Goal: Use online tool/utility: Utilize a website feature to perform a specific function

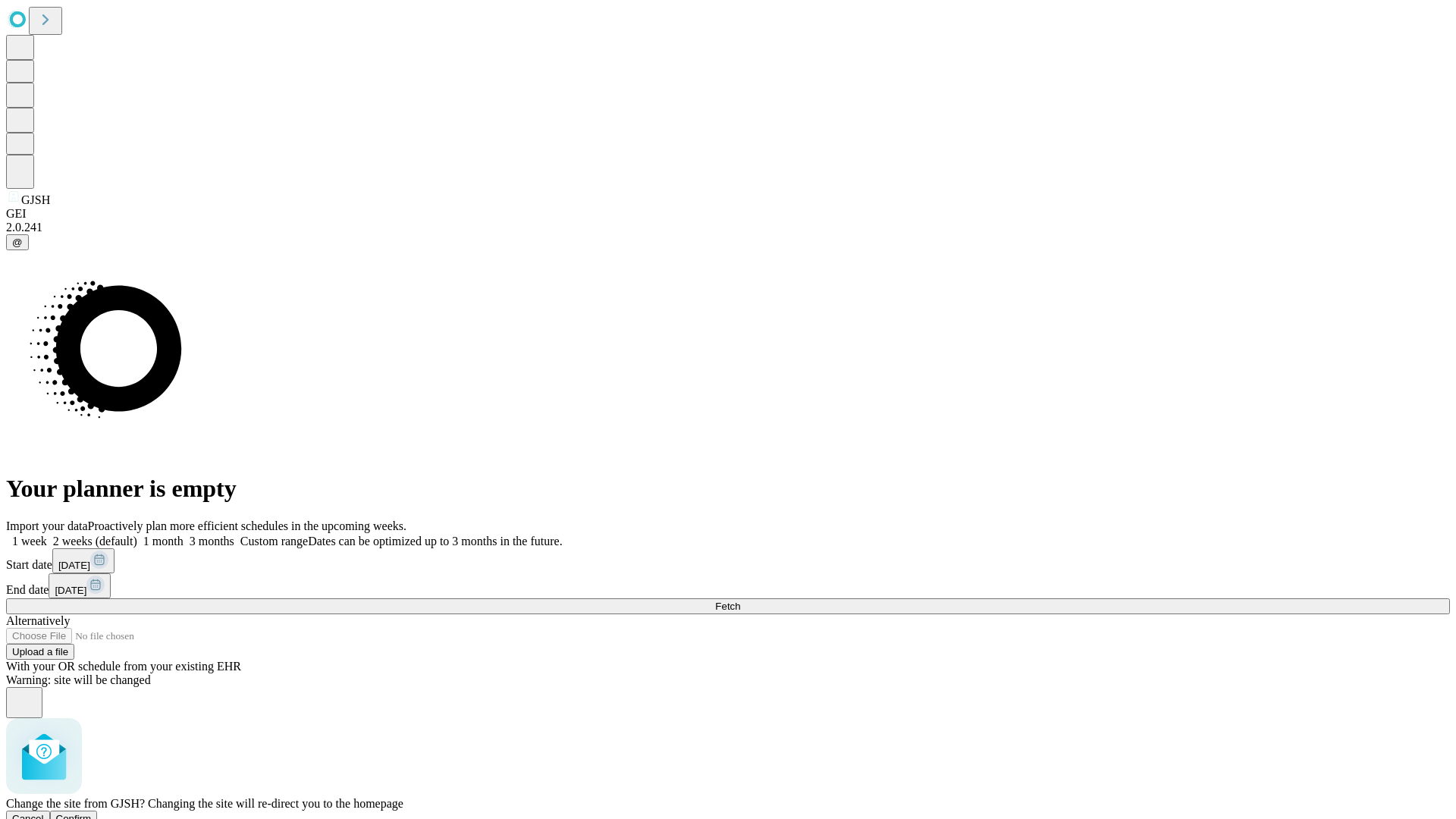
click at [91, 813] on span "Confirm" at bounding box center [74, 818] width 36 height 11
click at [184, 535] on label "1 month" at bounding box center [161, 541] width 46 height 13
click at [740, 600] on span "Fetch" at bounding box center [727, 606] width 25 height 11
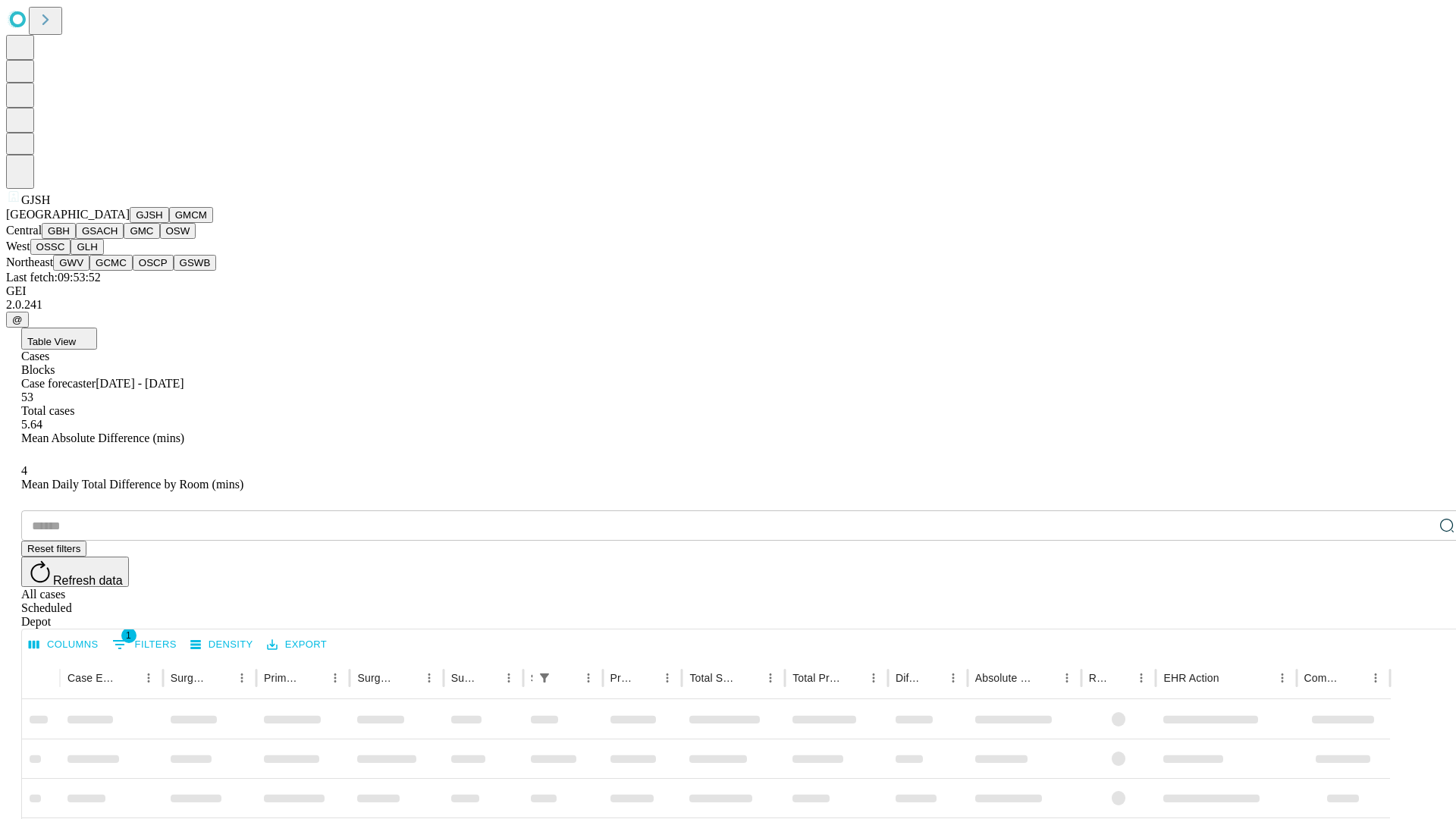
click at [169, 223] on button "GMCM" at bounding box center [191, 214] width 44 height 16
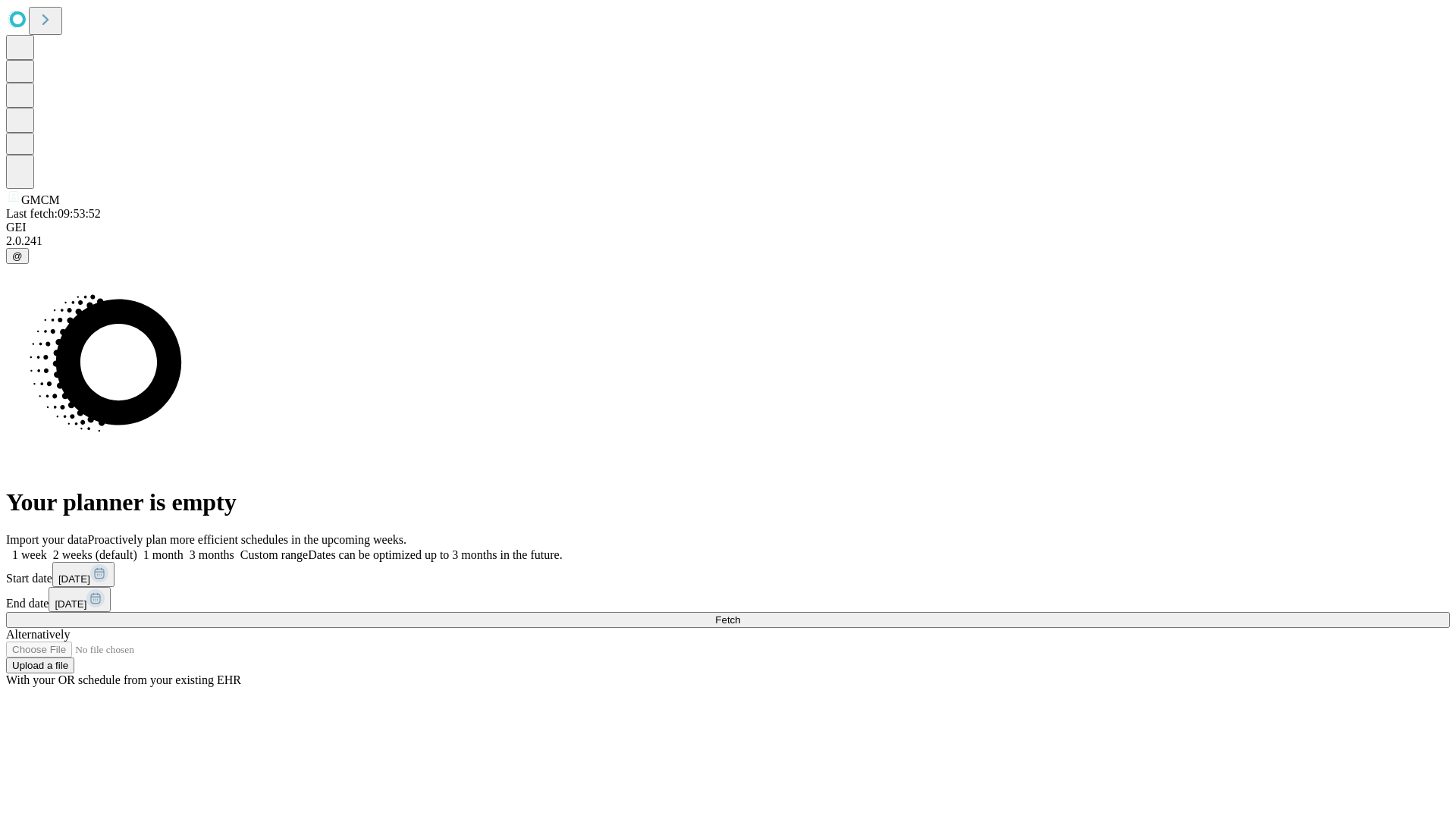
click at [184, 548] on label "1 month" at bounding box center [161, 554] width 46 height 13
click at [740, 614] on span "Fetch" at bounding box center [727, 620] width 25 height 11
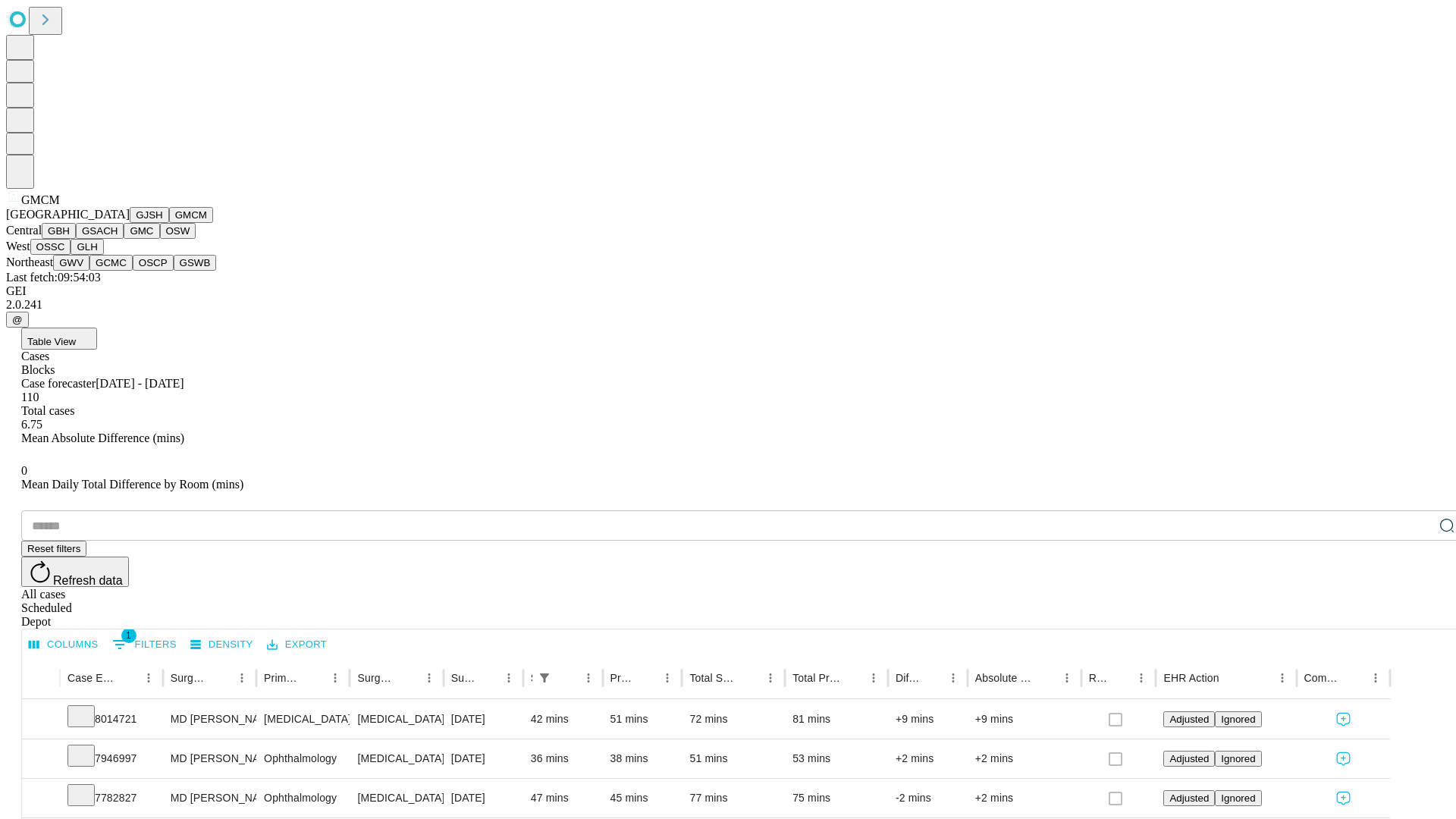
click at [76, 239] on button "GBH" at bounding box center [58, 231] width 34 height 16
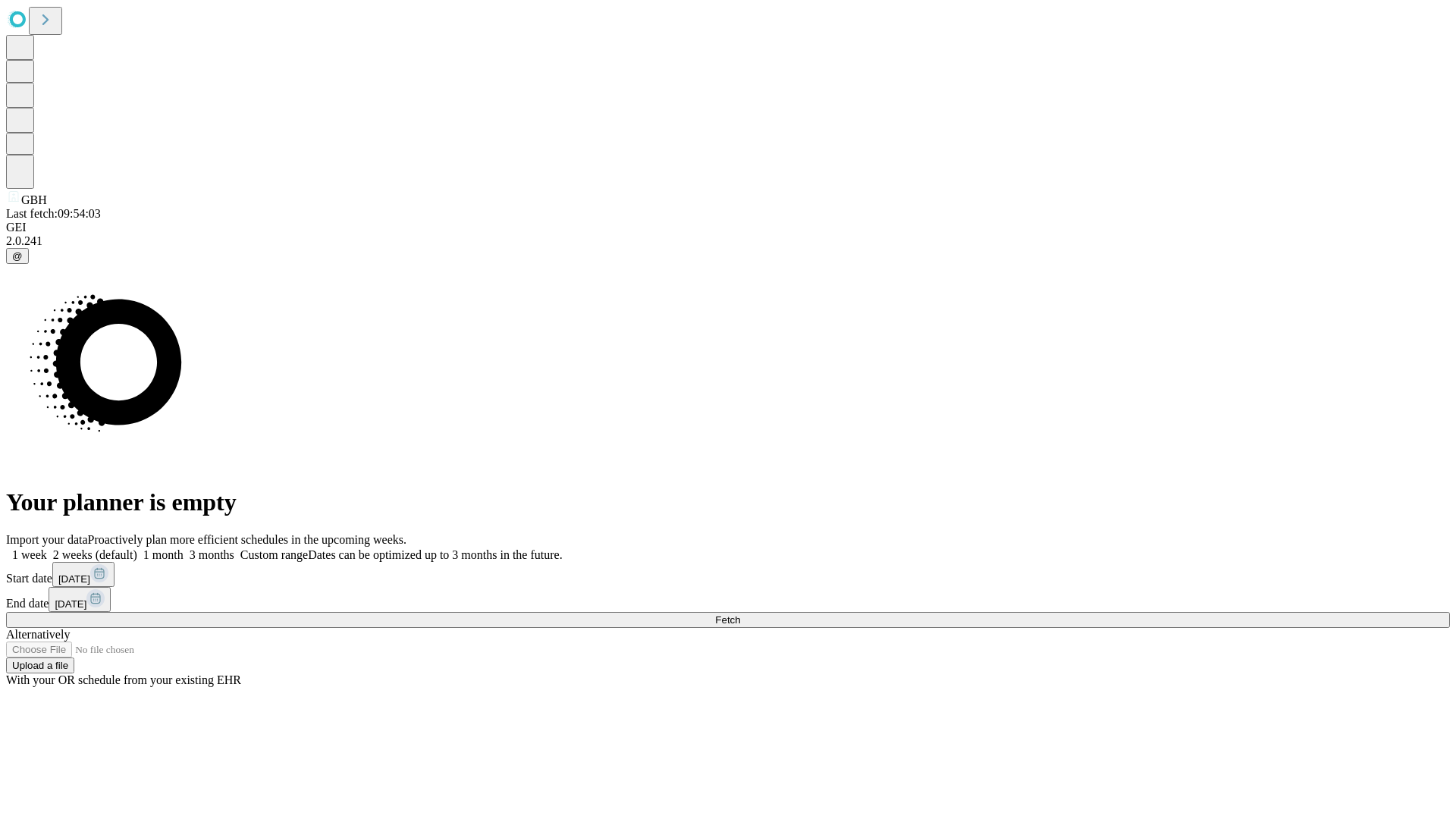
click at [740, 614] on span "Fetch" at bounding box center [727, 620] width 25 height 11
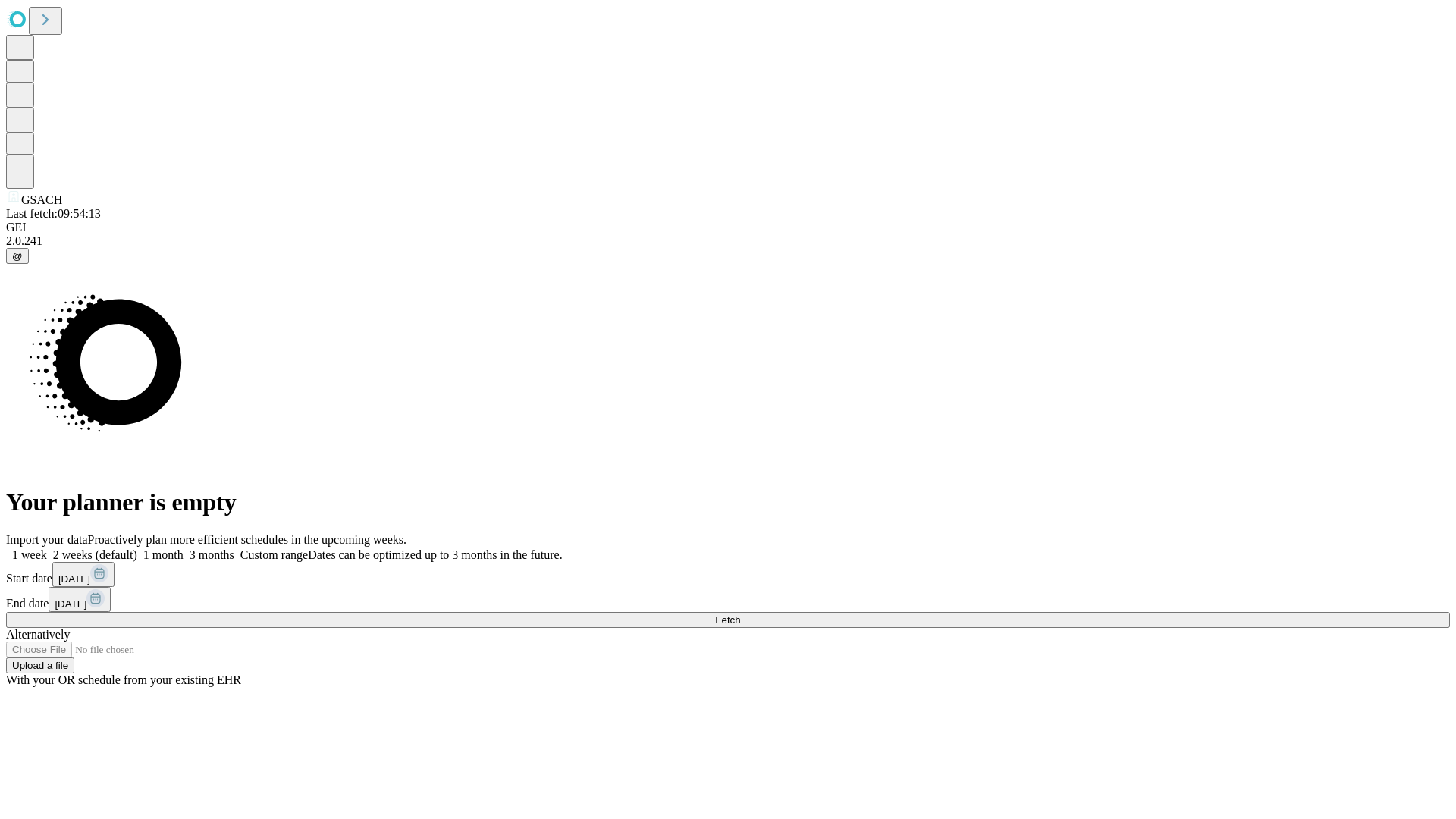
click at [184, 548] on label "1 month" at bounding box center [161, 554] width 46 height 13
click at [740, 614] on span "Fetch" at bounding box center [727, 620] width 25 height 11
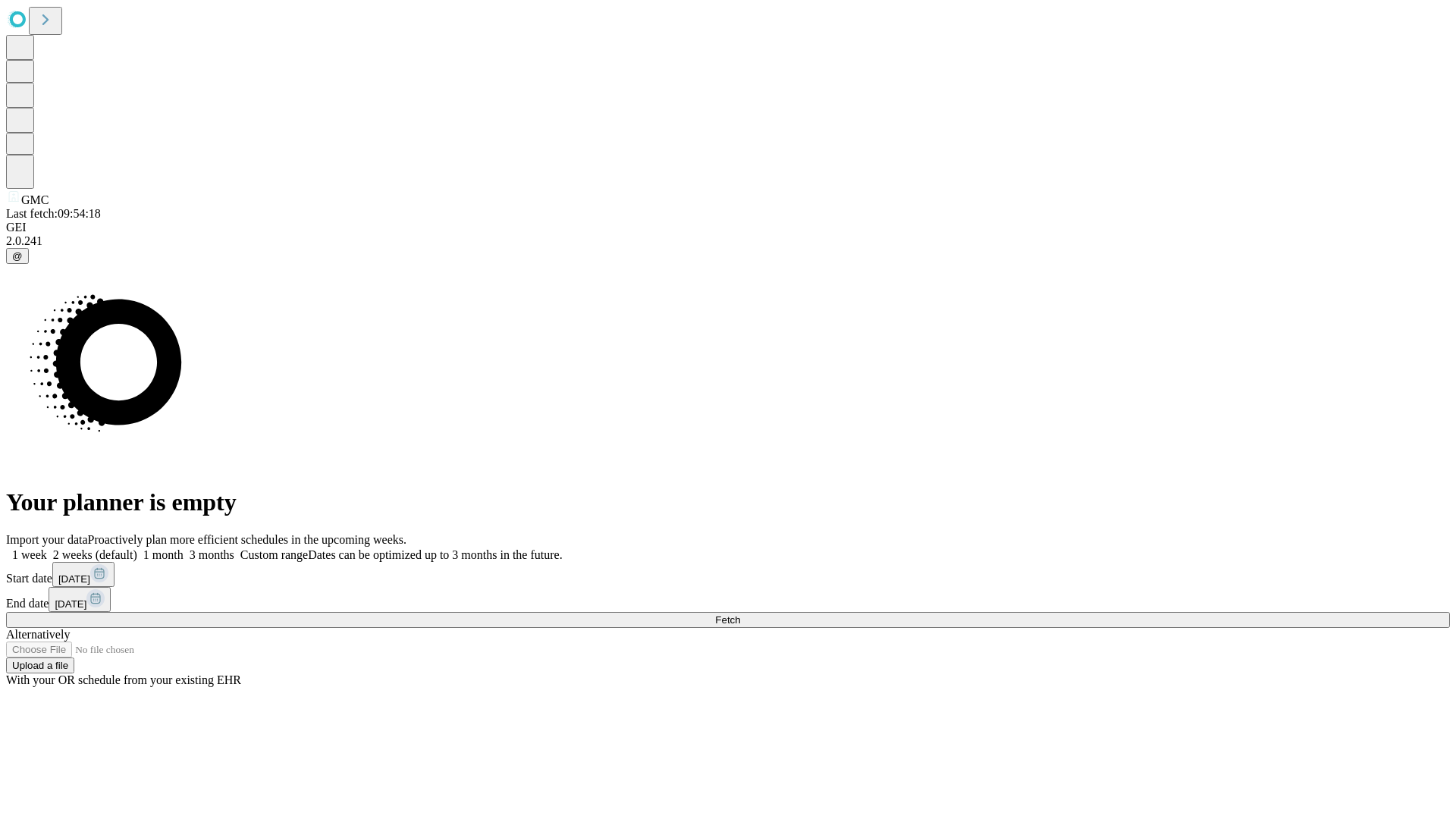
click at [740, 614] on span "Fetch" at bounding box center [727, 620] width 25 height 11
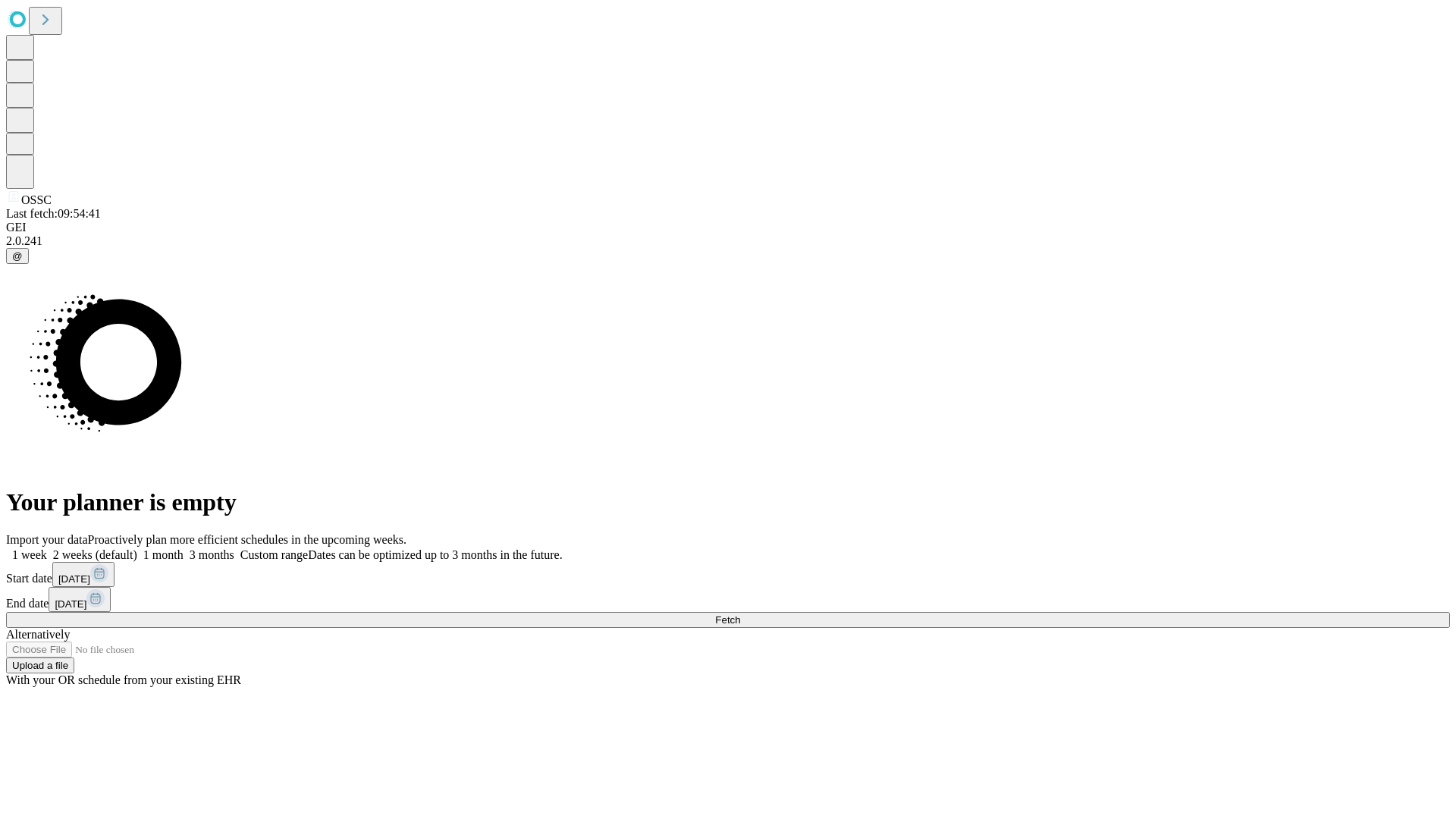
click at [184, 548] on label "1 month" at bounding box center [161, 554] width 46 height 13
click at [740, 614] on span "Fetch" at bounding box center [727, 620] width 25 height 11
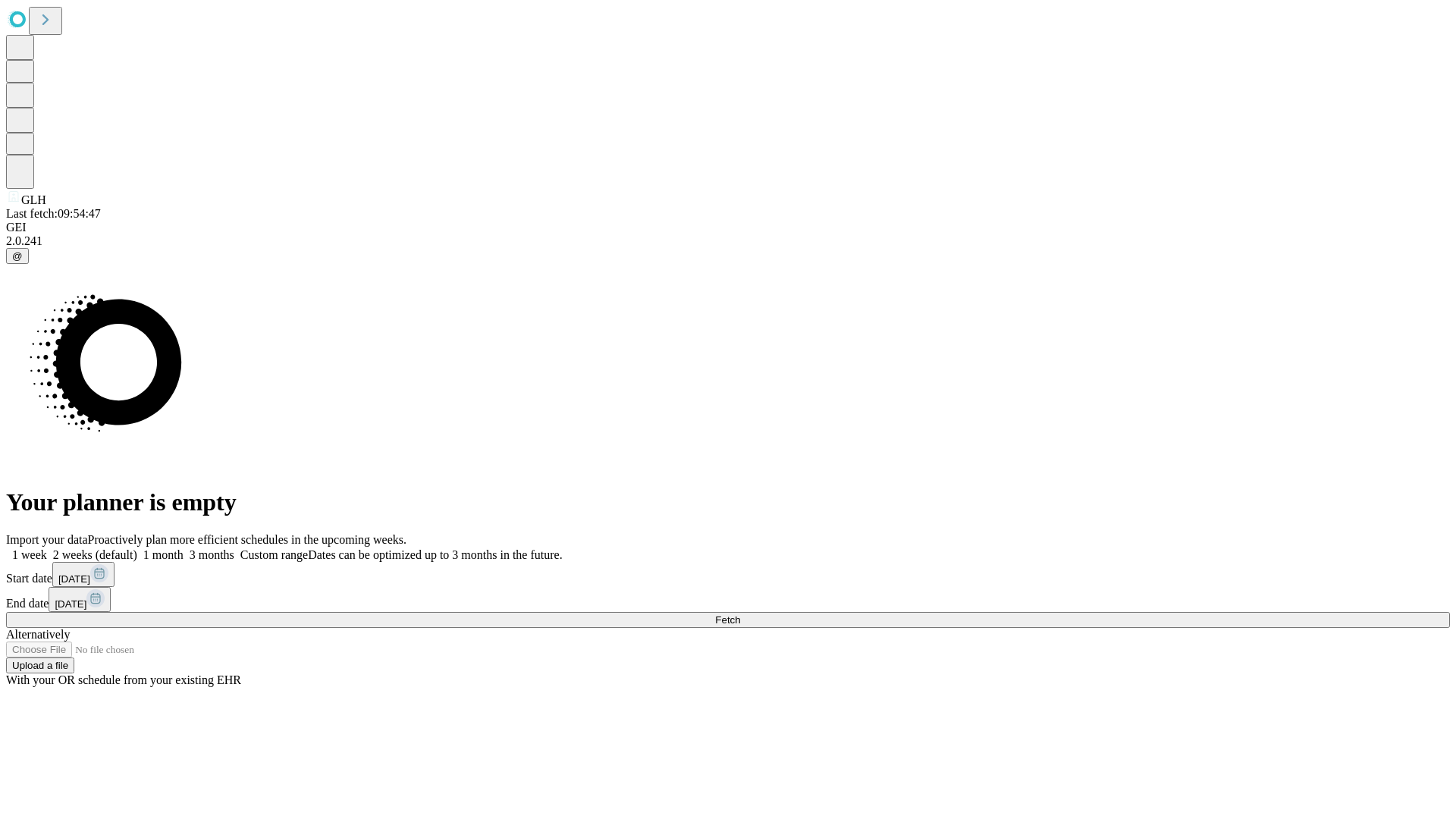
click at [184, 548] on label "1 month" at bounding box center [161, 554] width 46 height 13
click at [740, 614] on span "Fetch" at bounding box center [727, 620] width 25 height 11
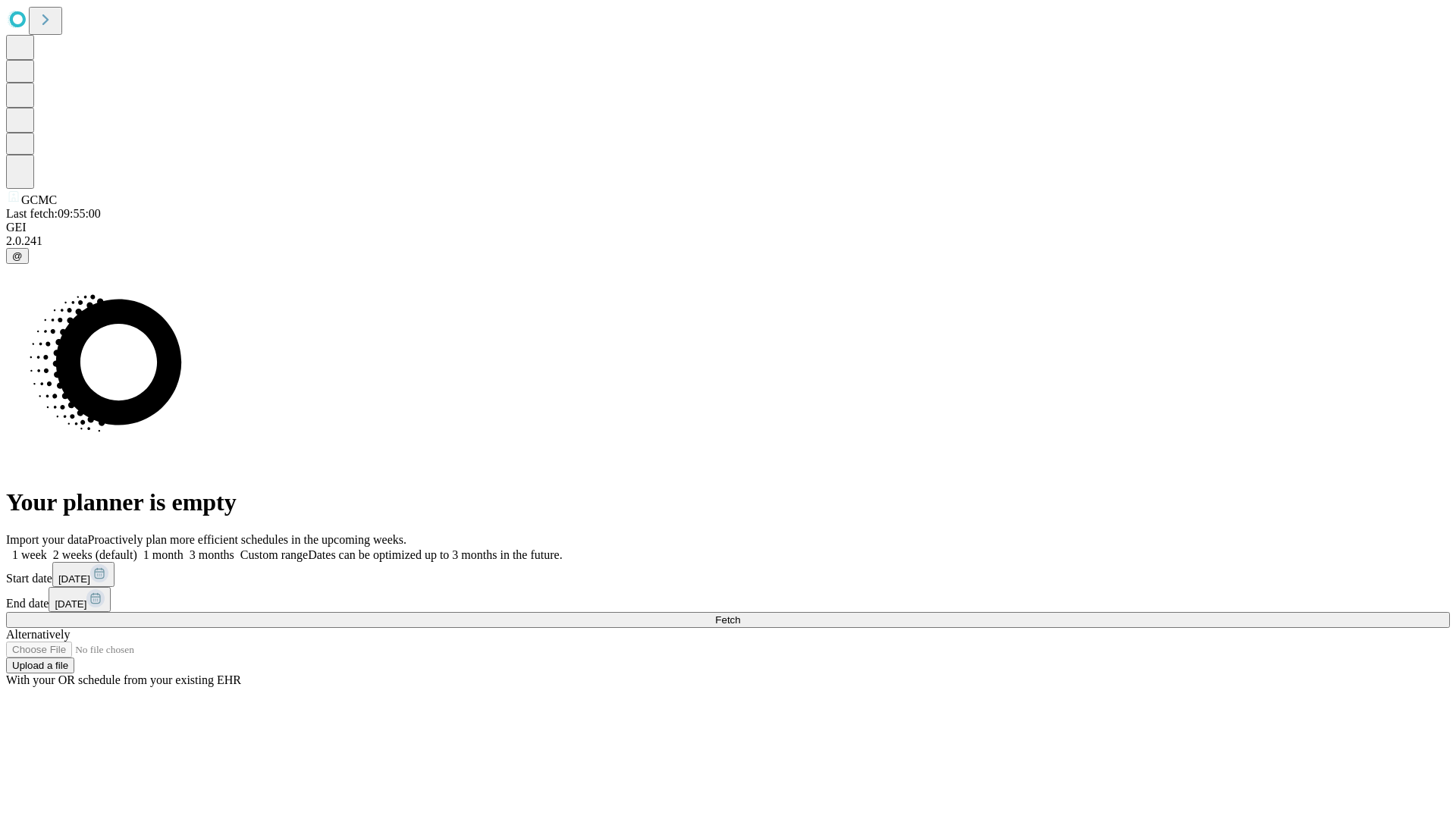
click at [184, 548] on label "1 month" at bounding box center [161, 554] width 46 height 13
click at [740, 614] on span "Fetch" at bounding box center [727, 620] width 25 height 11
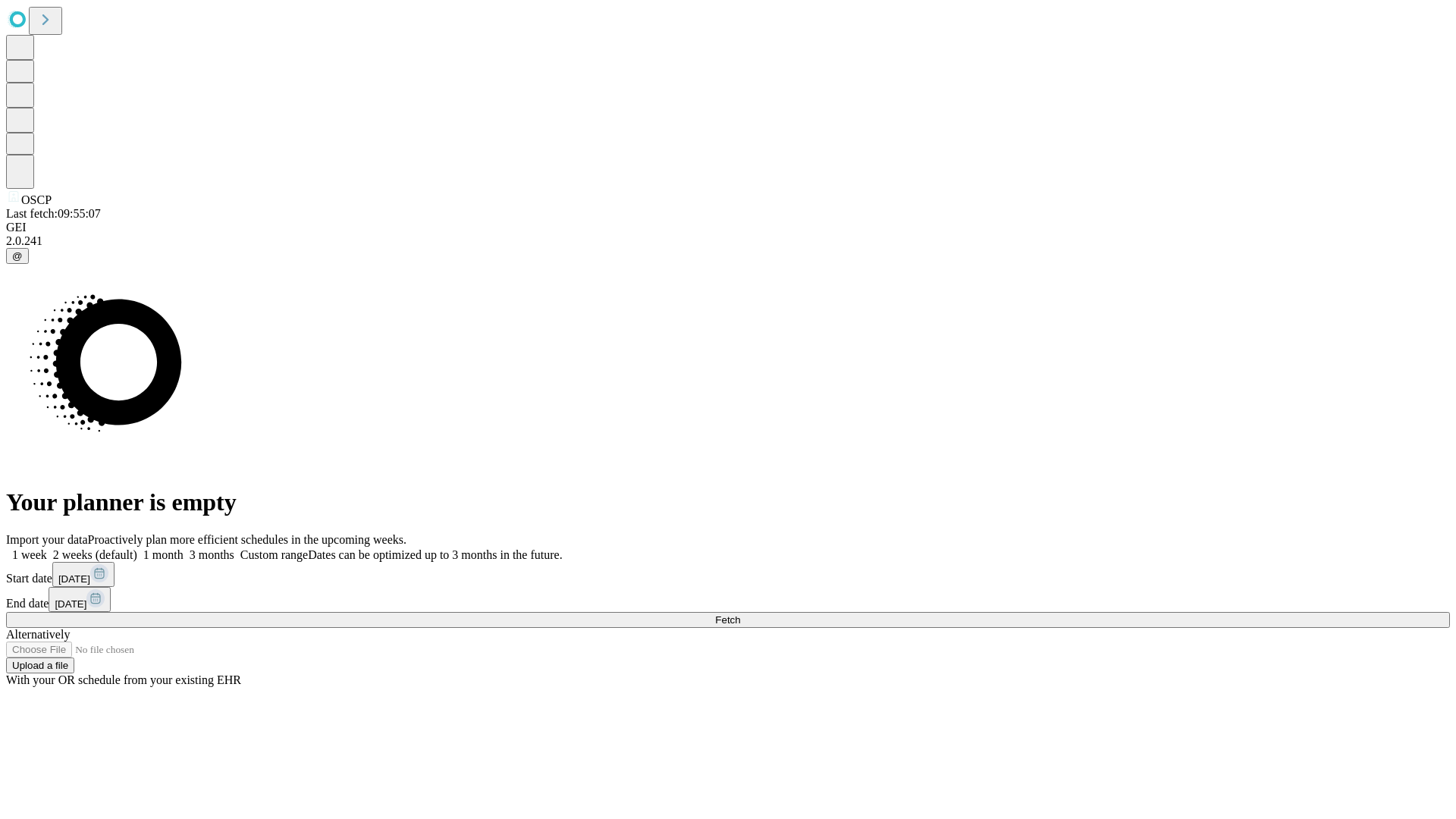
click at [740, 614] on span "Fetch" at bounding box center [727, 620] width 25 height 11
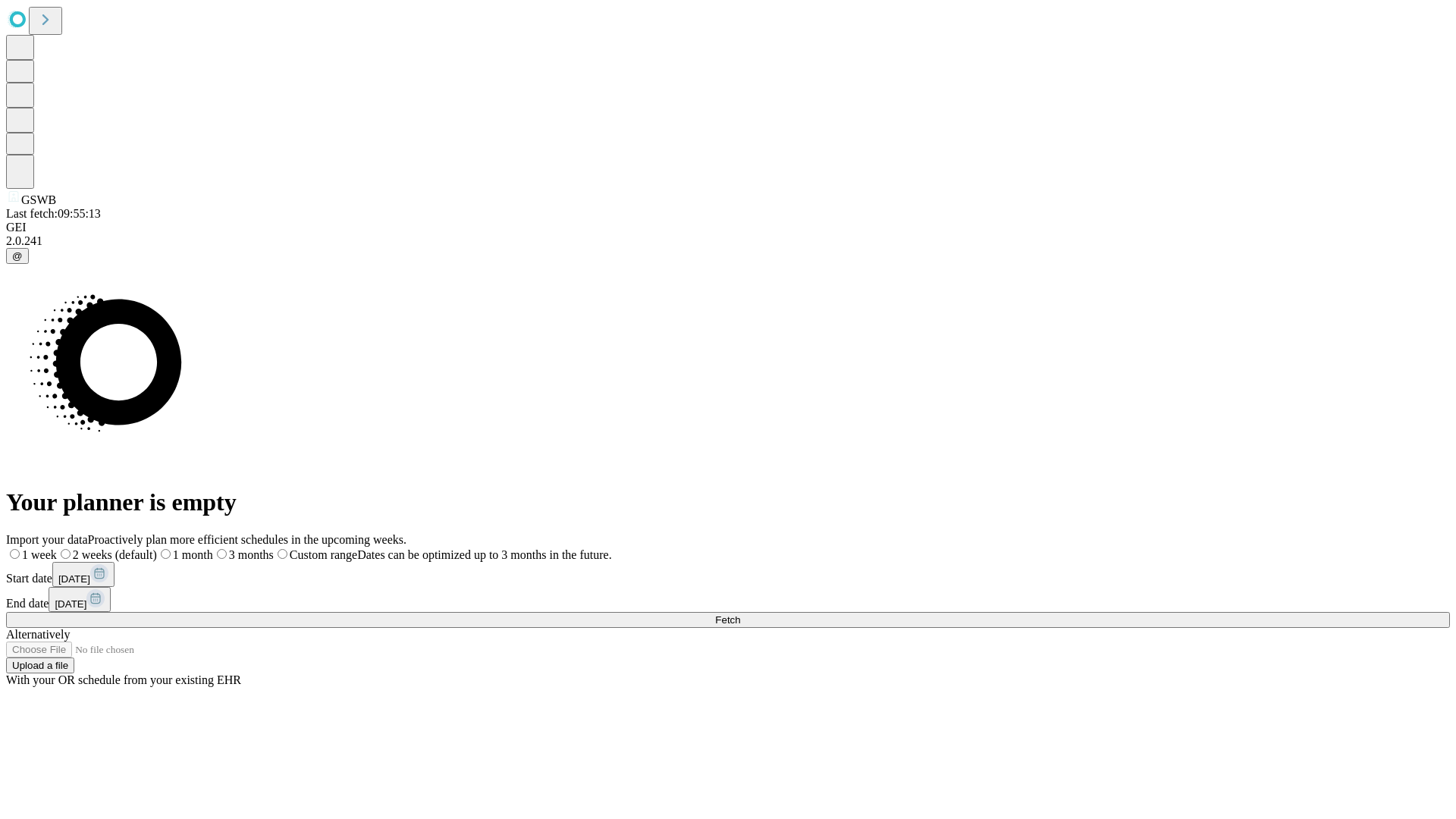
click at [213, 548] on label "1 month" at bounding box center [185, 554] width 56 height 13
click at [740, 614] on span "Fetch" at bounding box center [727, 620] width 25 height 11
